Goal: Transaction & Acquisition: Purchase product/service

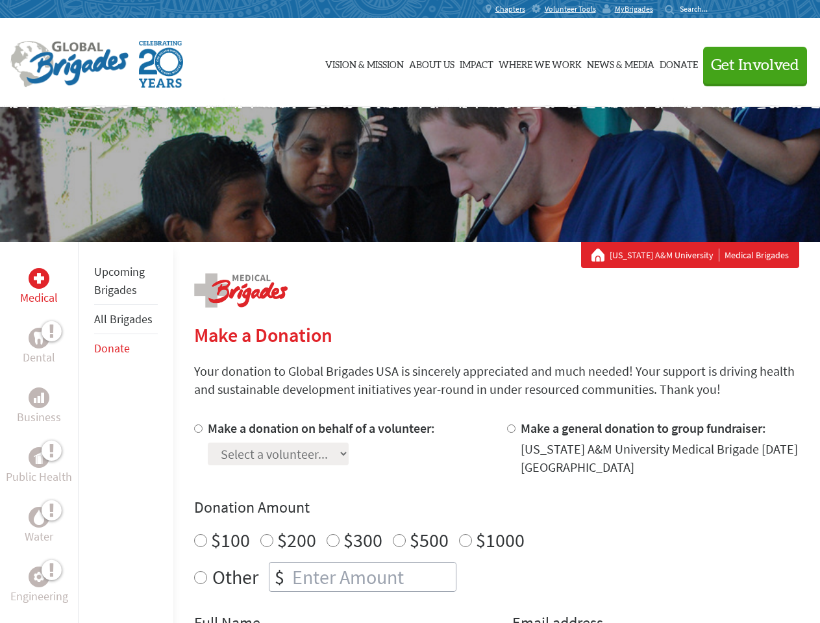
click at [717, 9] on div "Search for:" at bounding box center [691, 9] width 52 height 10
click at [749, 65] on span "Get Involved" at bounding box center [755, 66] width 88 height 16
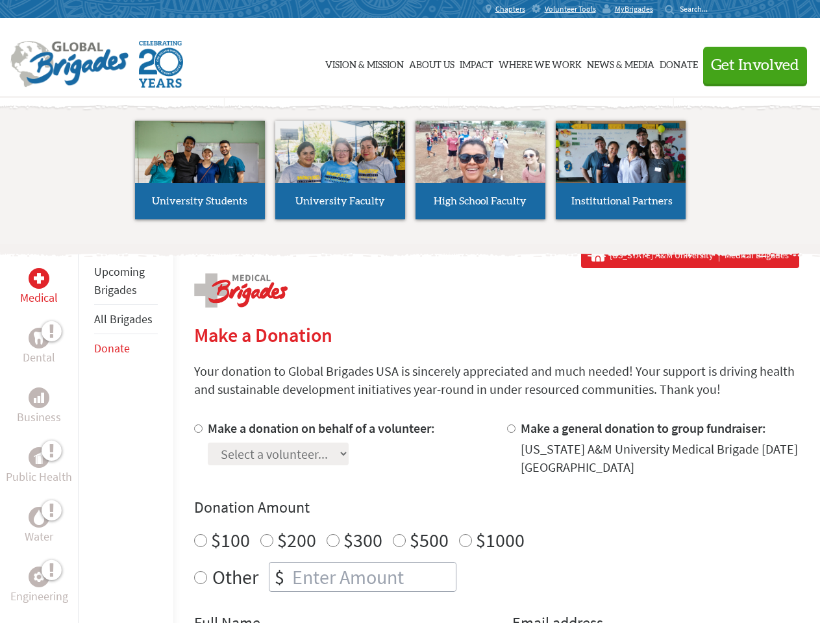
click at [410, 175] on li "High School Faculty" at bounding box center [480, 169] width 140 height 119
click at [86, 432] on div "Upcoming Brigades All Brigades Donate" at bounding box center [125, 553] width 95 height 623
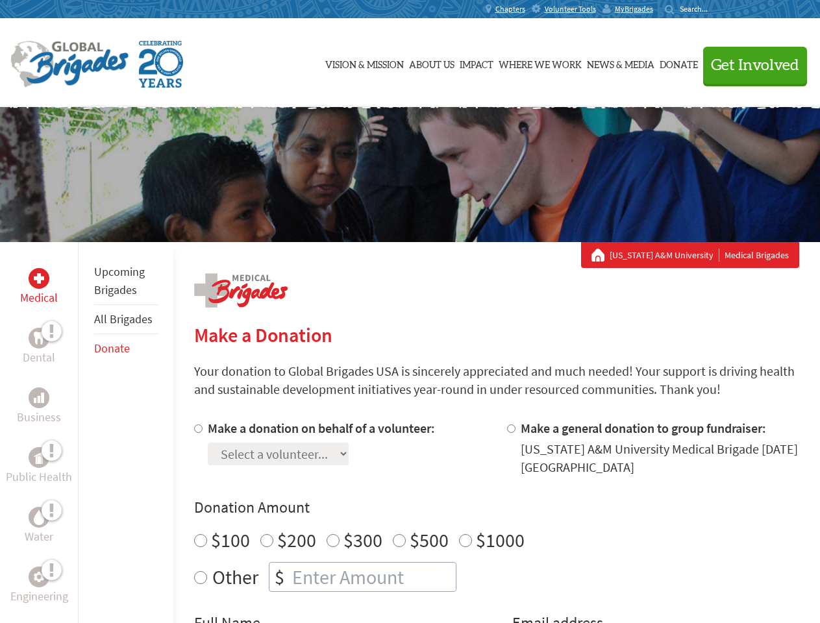
click at [496, 521] on div "Donation Amount $100 $200 $300 $500 $1000 Other $" at bounding box center [496, 544] width 605 height 95
click at [197, 429] on input "Make a donation on behalf of a volunteer:" at bounding box center [198, 429] width 8 height 8
radio input "true"
click at [510, 429] on input "Make a general donation to group fundraiser:" at bounding box center [511, 429] width 8 height 8
radio input "true"
